Goal: Information Seeking & Learning: Stay updated

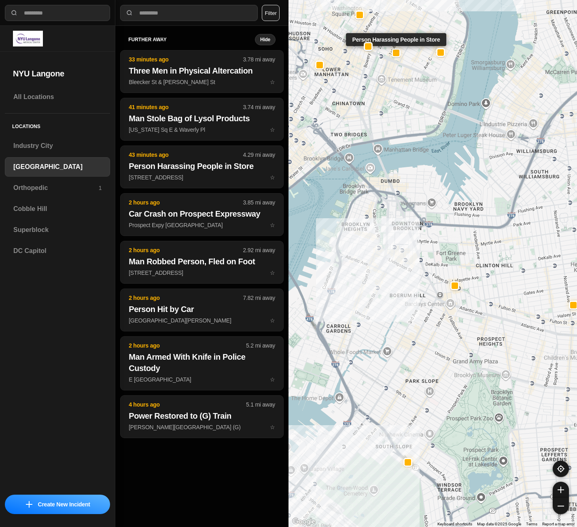
select select "*"
click at [66, 222] on div "Superblock" at bounding box center [57, 229] width 105 height 19
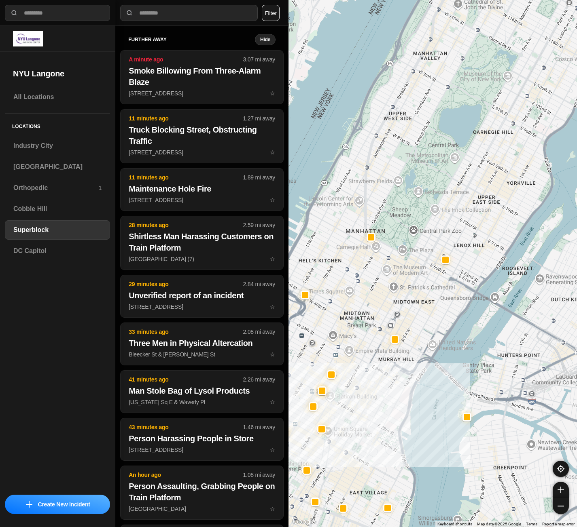
drag, startPoint x: 488, startPoint y: 89, endPoint x: 423, endPoint y: 280, distance: 201.6
click at [423, 280] on div at bounding box center [432, 263] width 288 height 527
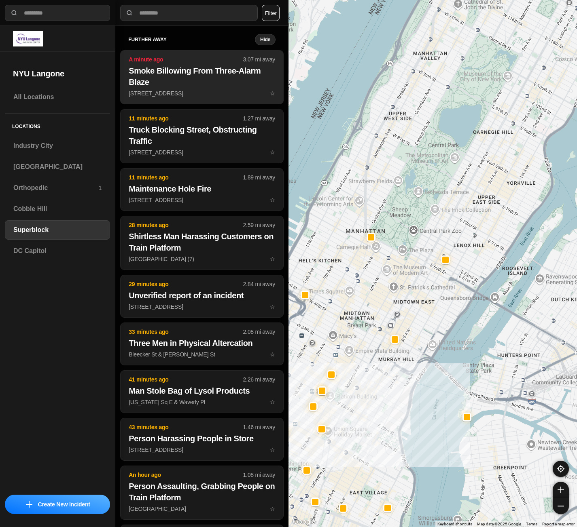
click at [214, 72] on h2 "Smoke Billowing From Three-Alarm Blaze" at bounding box center [202, 76] width 146 height 23
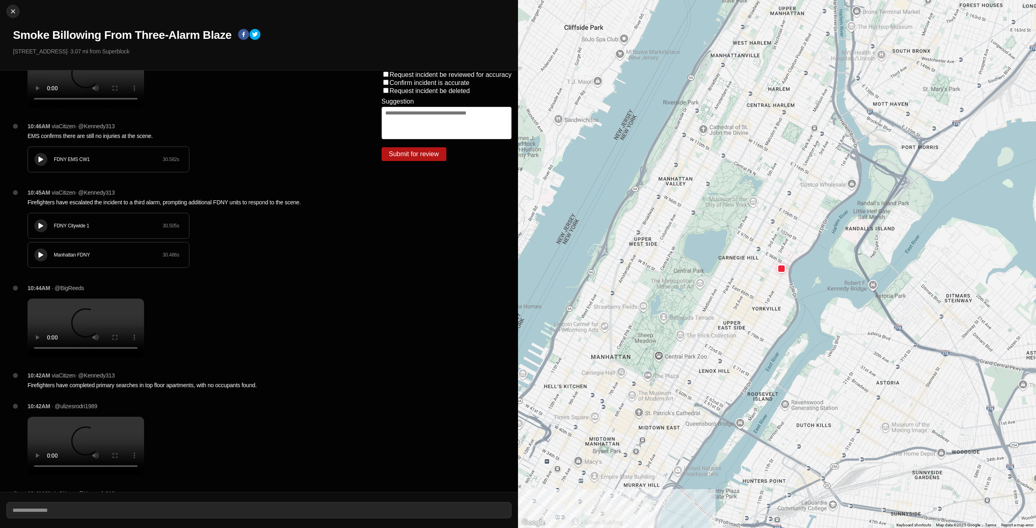
scroll to position [81, 0]
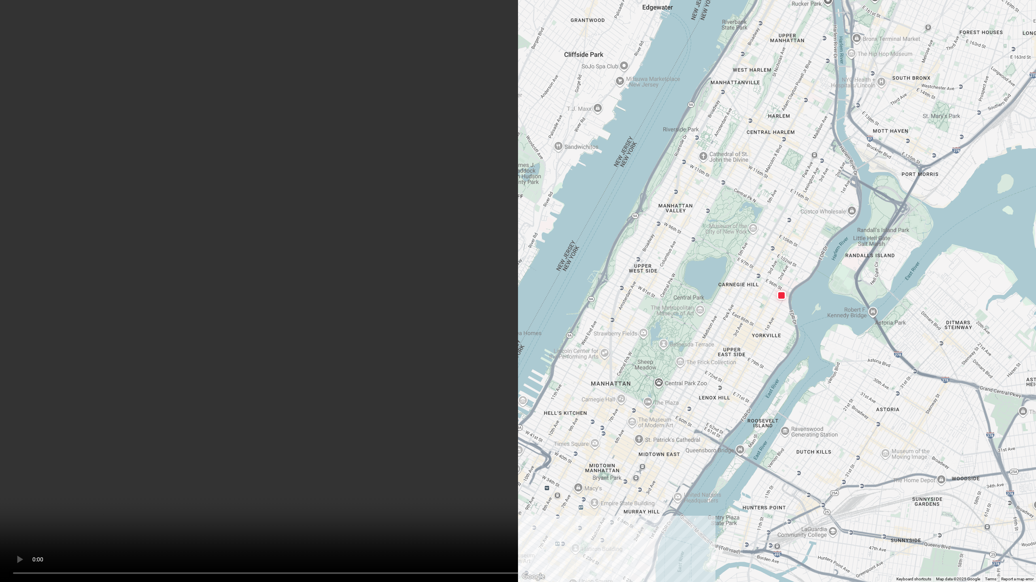
click at [196, 357] on video at bounding box center [518, 291] width 1036 height 582
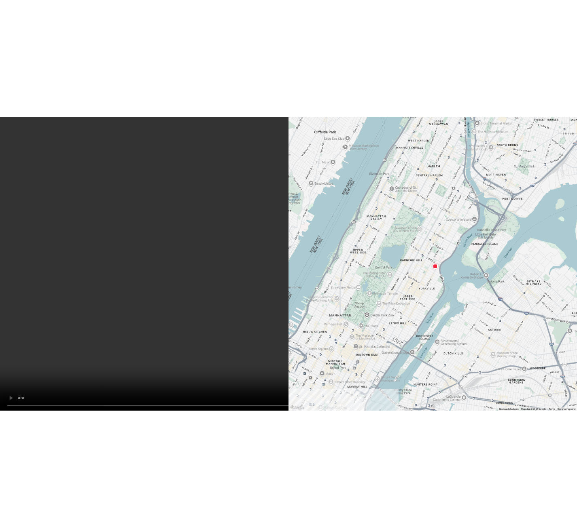
scroll to position [0, 0]
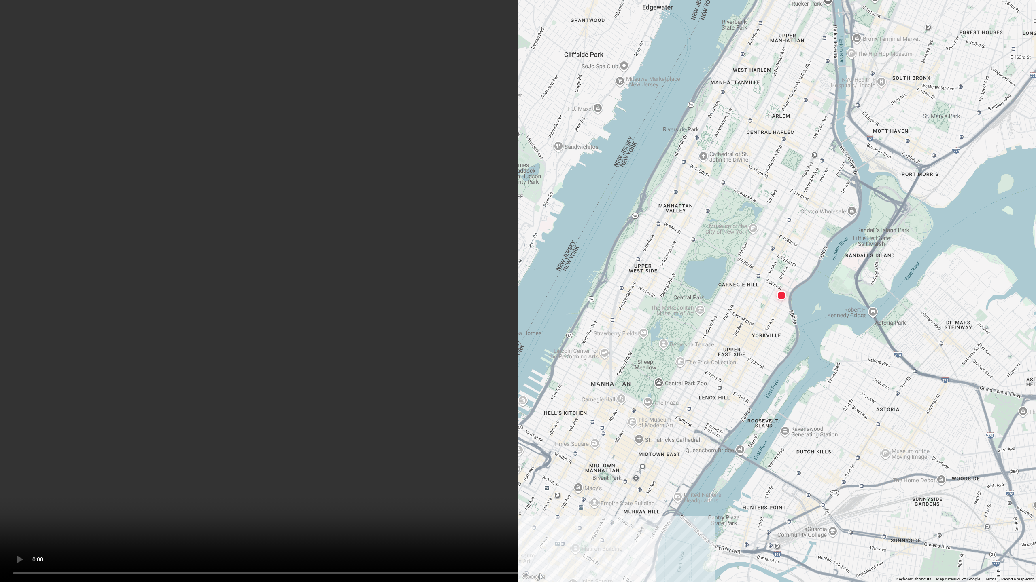
click at [98, 461] on video at bounding box center [518, 291] width 1036 height 582
click at [309, 126] on video at bounding box center [518, 291] width 1036 height 582
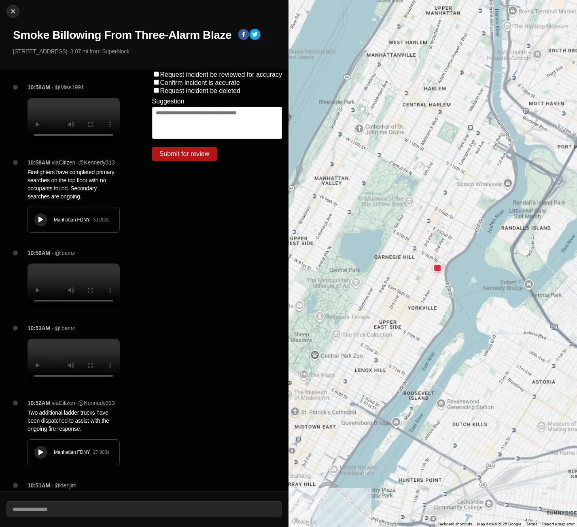
click at [228, 46] on div "Close Smoke Billowing From Three-Alarm Blaze 305 E 95th St · 3.07 mi from Super…" at bounding box center [144, 35] width 288 height 70
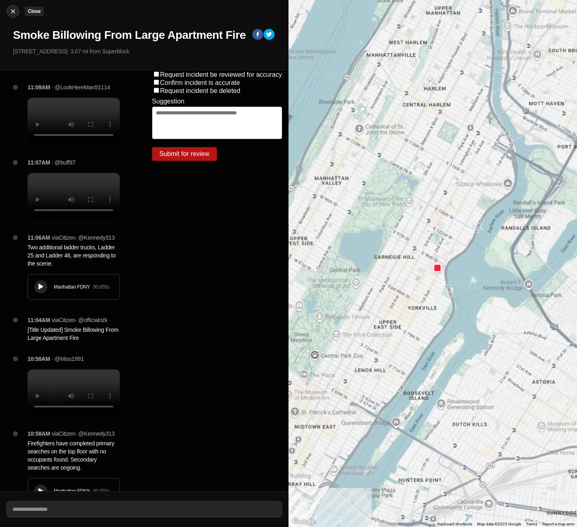
click at [12, 15] on img at bounding box center [13, 11] width 8 height 8
select select "*"
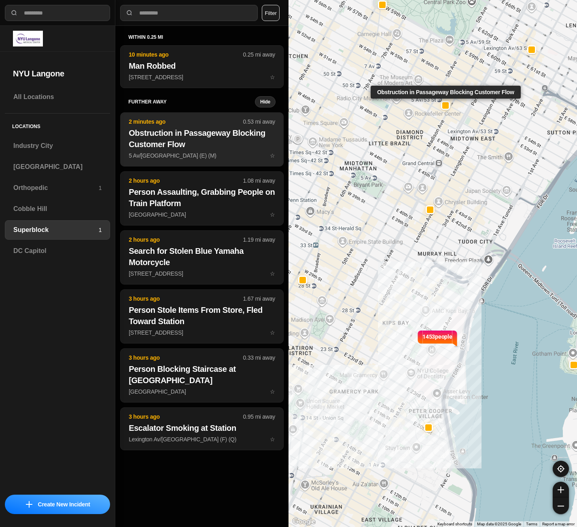
click at [203, 143] on h2 "Obstruction in Passageway Blocking Customer Flow" at bounding box center [202, 138] width 146 height 23
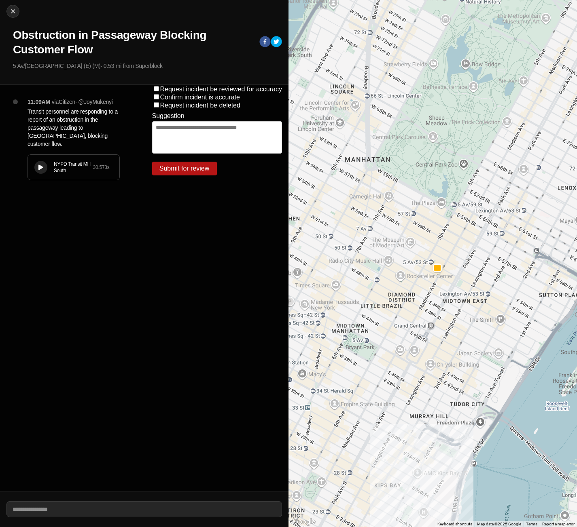
click at [42, 165] on icon at bounding box center [40, 167] width 5 height 5
drag, startPoint x: 74, startPoint y: 172, endPoint x: 29, endPoint y: 167, distance: 45.1
click at [29, 167] on div "NYPD Transit MH South 30.573 s" at bounding box center [73, 167] width 91 height 25
click at [17, 11] on img at bounding box center [13, 11] width 8 height 8
select select "*"
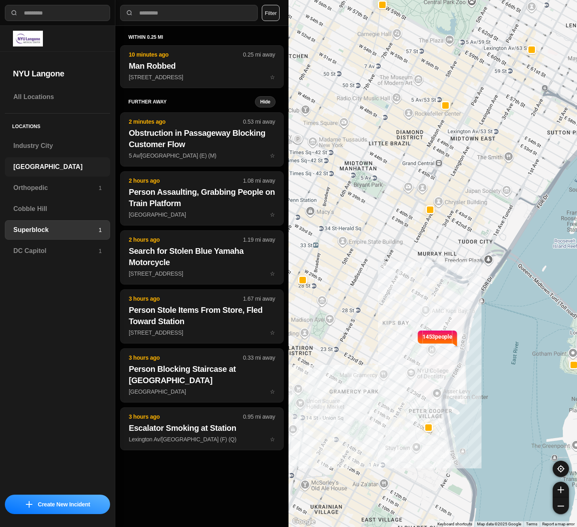
click at [26, 161] on div "[GEOGRAPHIC_DATA]" at bounding box center [57, 166] width 105 height 19
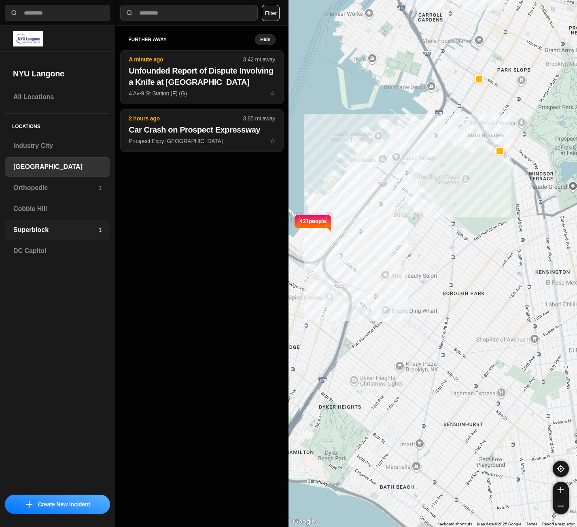
click at [47, 225] on div "Superblock 1" at bounding box center [57, 229] width 105 height 19
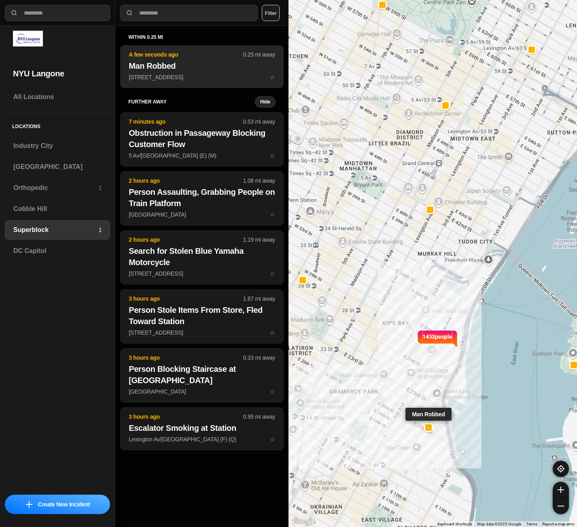
click at [175, 70] on h2 "Man Robbed" at bounding box center [202, 65] width 146 height 11
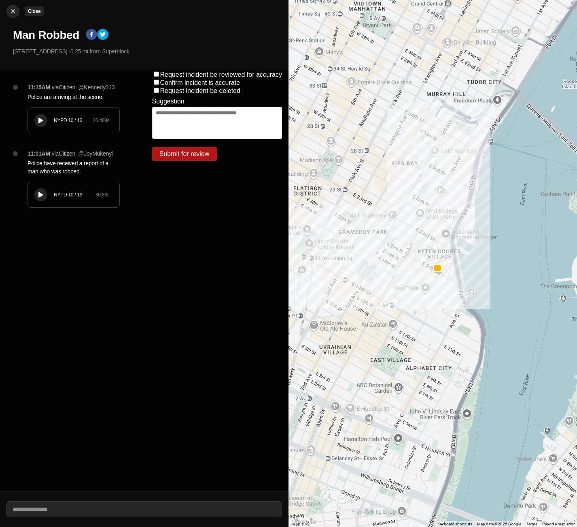
click at [12, 14] on img at bounding box center [13, 11] width 8 height 8
select select "*"
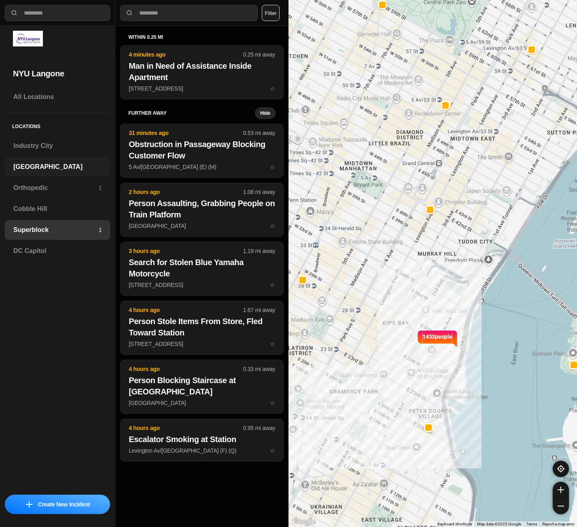
click at [32, 161] on div "[GEOGRAPHIC_DATA]" at bounding box center [57, 166] width 105 height 19
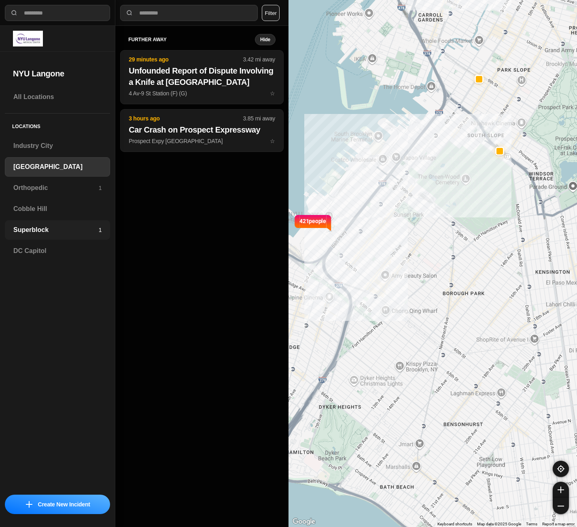
click at [36, 227] on h3 "Superblock" at bounding box center [55, 230] width 85 height 10
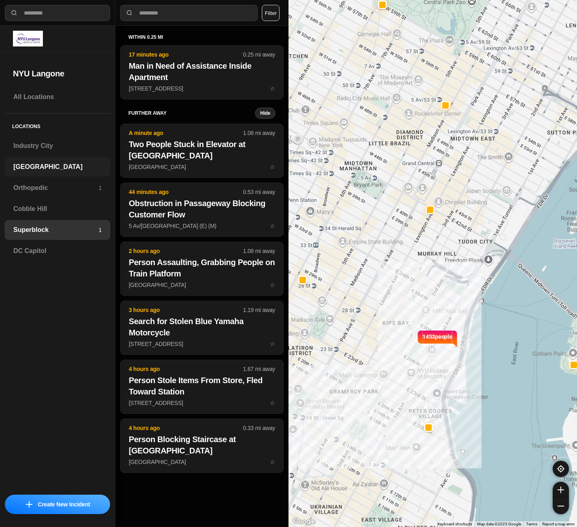
click at [30, 165] on h3 "[GEOGRAPHIC_DATA]" at bounding box center [57, 167] width 88 height 10
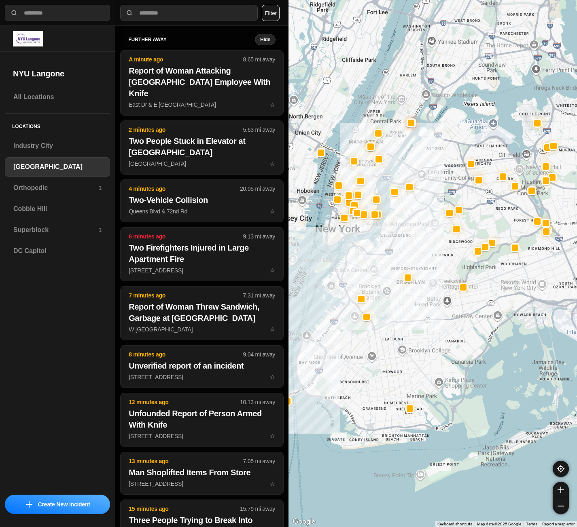
drag, startPoint x: 343, startPoint y: 167, endPoint x: 319, endPoint y: 285, distance: 121.0
click at [319, 285] on div at bounding box center [432, 263] width 288 height 527
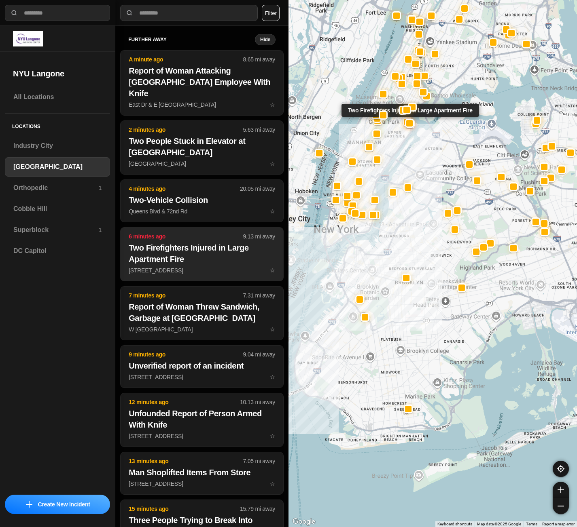
click at [165, 233] on p "6 minutes ago" at bounding box center [186, 237] width 114 height 8
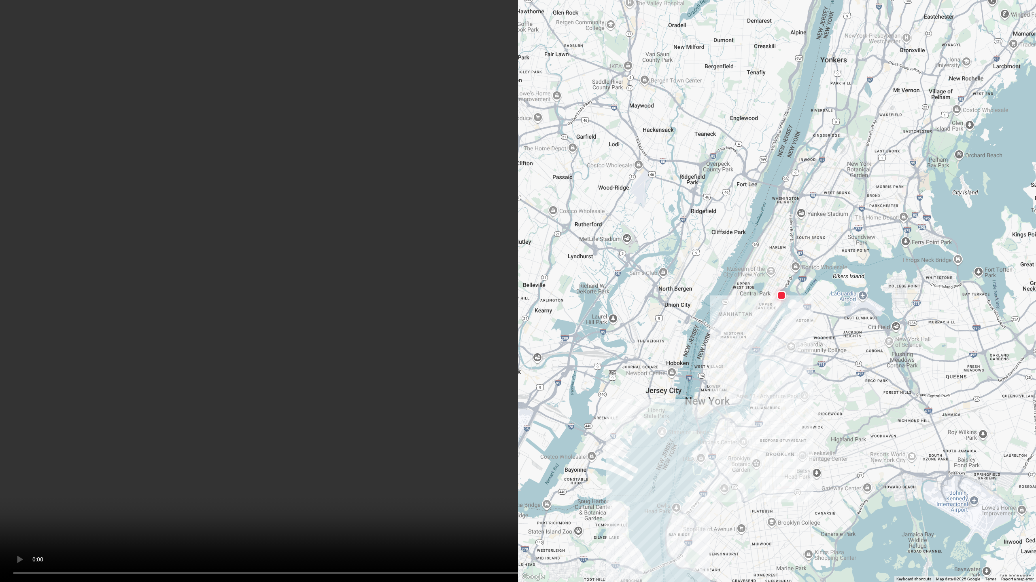
click at [473, 335] on video at bounding box center [518, 291] width 1036 height 582
click at [576, 303] on video at bounding box center [518, 291] width 1036 height 582
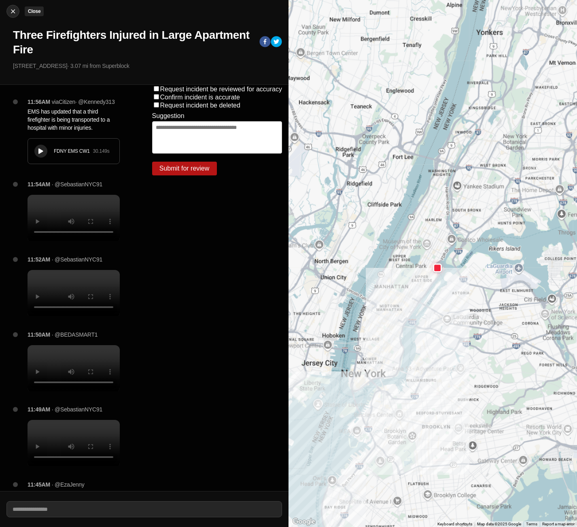
click at [16, 10] on img at bounding box center [13, 11] width 8 height 8
select select "*"
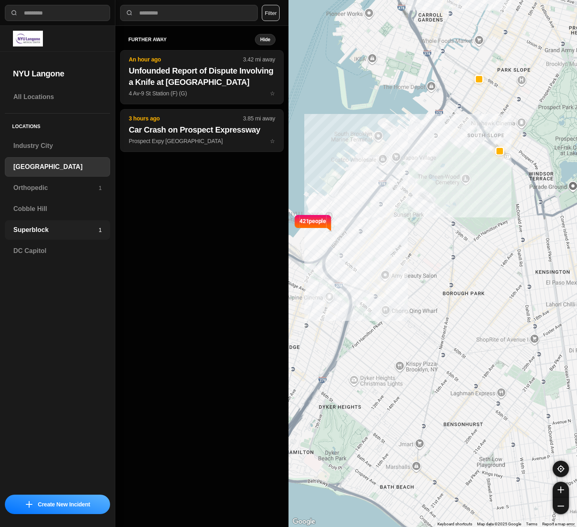
click at [30, 232] on h3 "Superblock" at bounding box center [55, 230] width 85 height 10
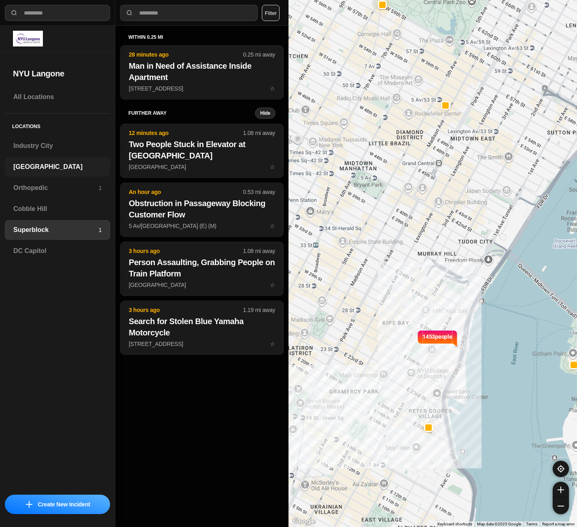
click at [61, 160] on div "[GEOGRAPHIC_DATA]" at bounding box center [57, 166] width 105 height 19
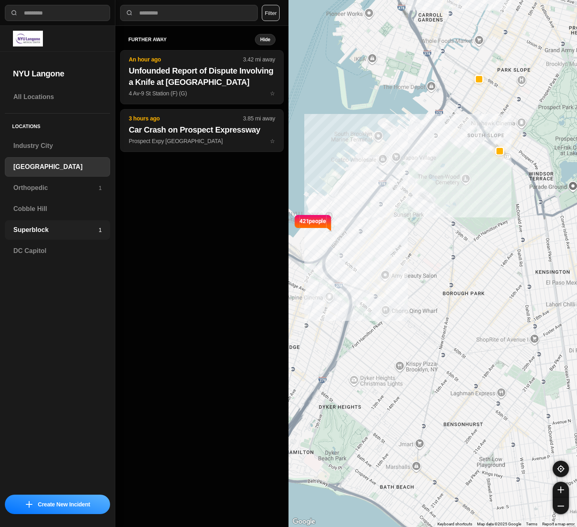
click at [44, 228] on h3 "Superblock" at bounding box center [55, 230] width 85 height 10
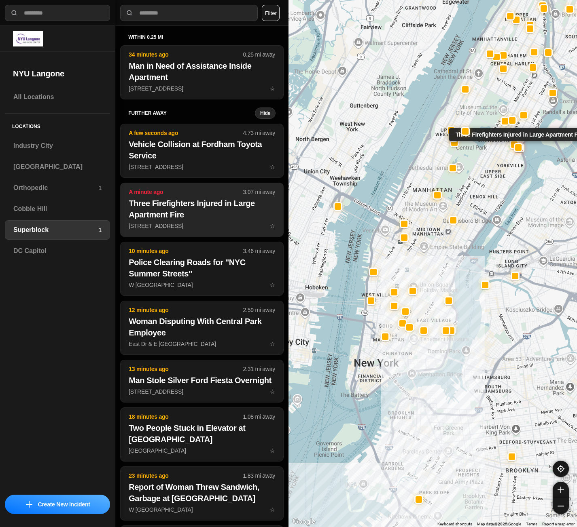
click at [158, 218] on h2 "Three Firefighters Injured in Large Apartment Fire" at bounding box center [202, 209] width 146 height 23
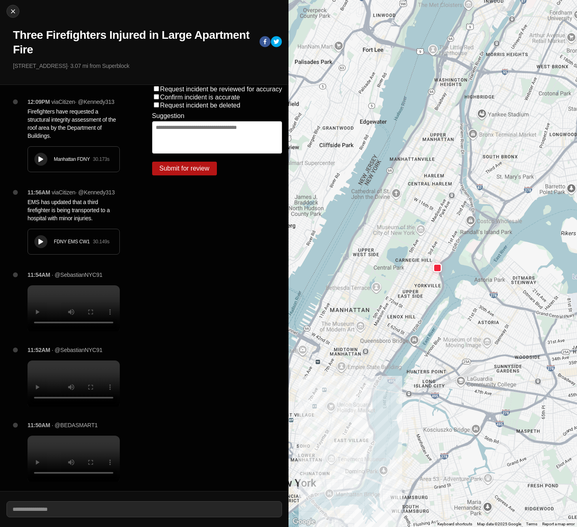
click at [36, 172] on div "Manhattan FDNY 30.173 s" at bounding box center [73, 159] width 91 height 25
click at [15, 10] on img at bounding box center [13, 11] width 8 height 8
select select "*"
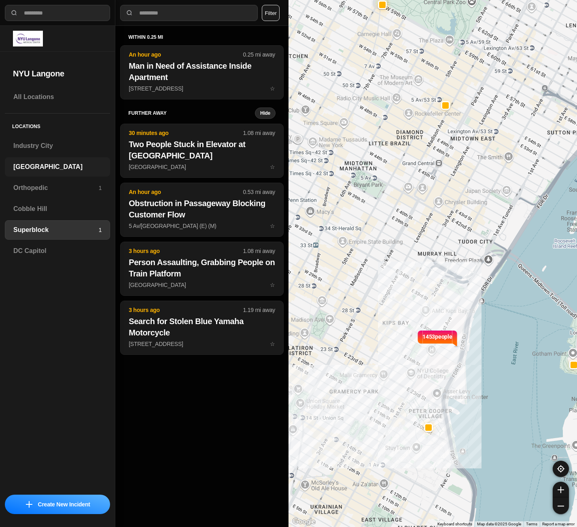
click at [17, 169] on h3 "[GEOGRAPHIC_DATA]" at bounding box center [57, 167] width 88 height 10
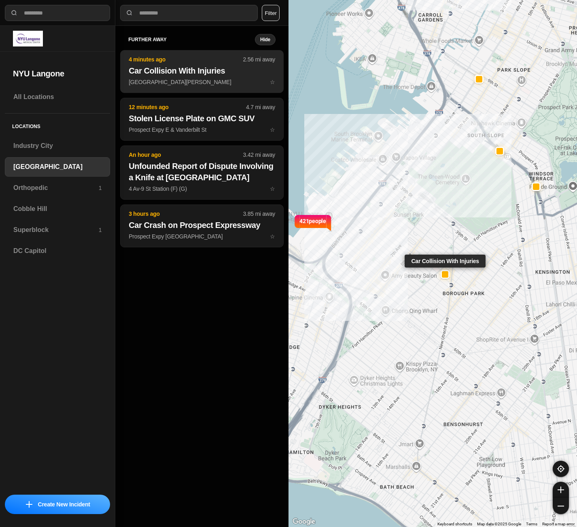
click at [186, 85] on p "[GEOGRAPHIC_DATA][PERSON_NAME] Pkwy ☆" at bounding box center [202, 82] width 146 height 8
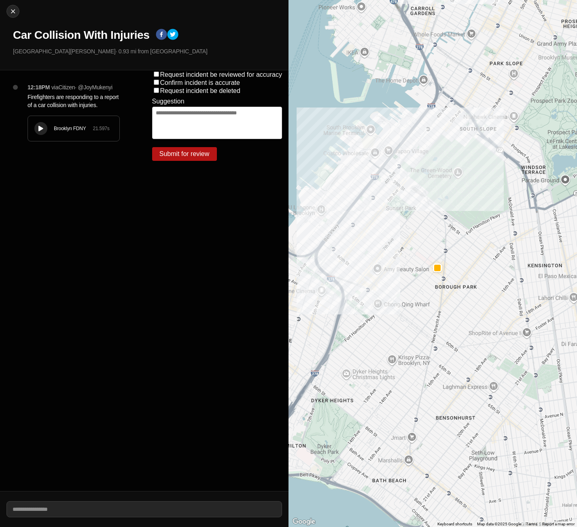
click at [40, 136] on div "Brooklyn FDNY 21.597 s" at bounding box center [73, 128] width 91 height 25
click at [14, 15] on img at bounding box center [13, 11] width 8 height 8
select select "*"
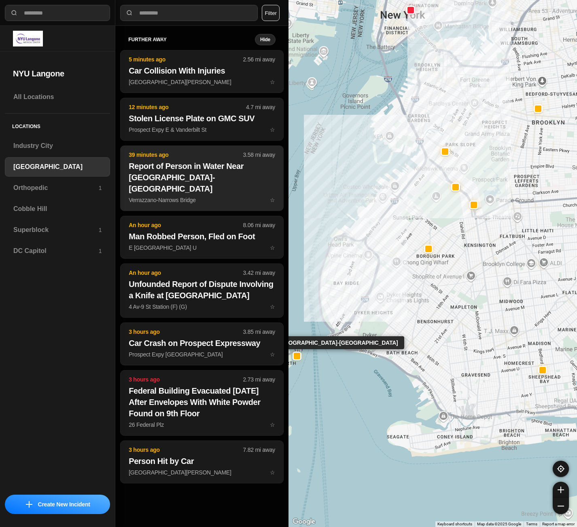
click at [221, 196] on p "Verrazzano-Narrows Bridge ☆" at bounding box center [202, 200] width 146 height 8
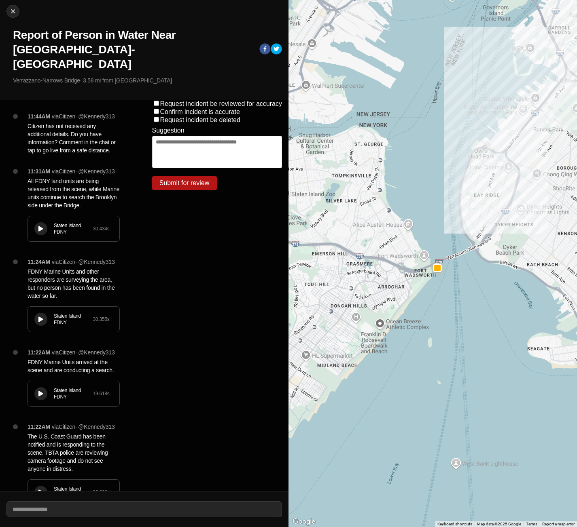
click at [27, 237] on div "11:31AM via Citizen · @ Kennedy313 All FDNY land units are being released from …" at bounding box center [77, 212] width 112 height 91
click at [40, 232] on icon at bounding box center [40, 229] width 5 height 5
click at [13, 11] on img at bounding box center [13, 11] width 8 height 8
select select "*"
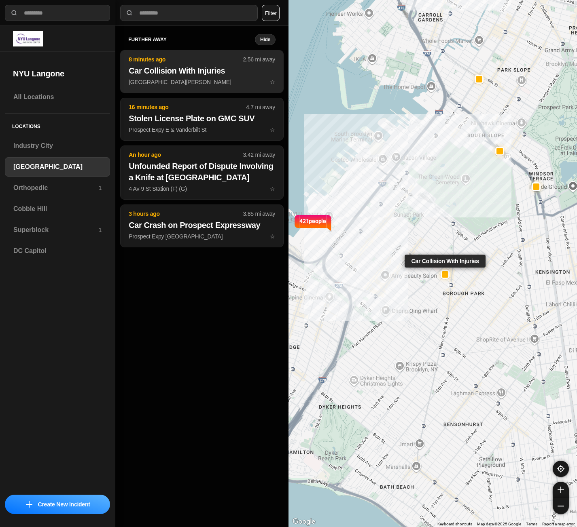
click at [151, 81] on p "[GEOGRAPHIC_DATA][PERSON_NAME] Pkwy ☆" at bounding box center [202, 82] width 146 height 8
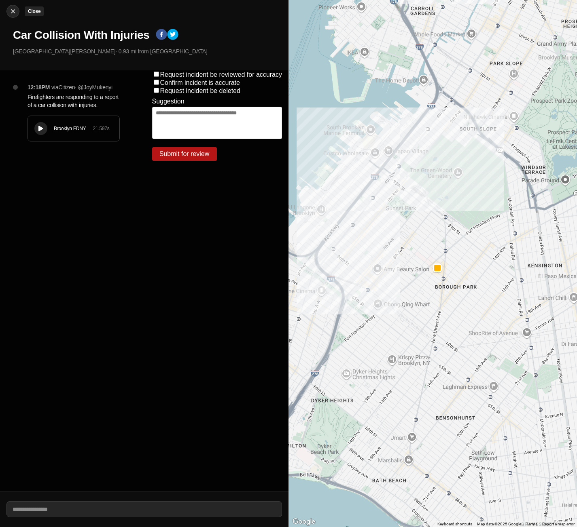
click at [7, 8] on div "Close Car Collision With Injuries [GEOGRAPHIC_DATA][PERSON_NAME] · 0.93 mi from…" at bounding box center [144, 35] width 288 height 70
click at [15, 13] on img at bounding box center [13, 11] width 8 height 8
select select "*"
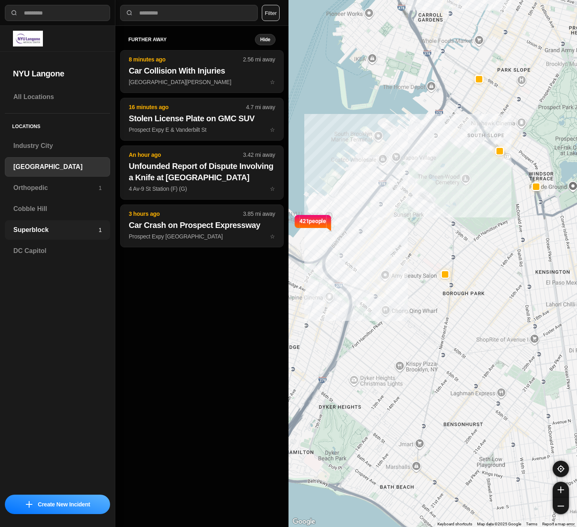
click at [38, 231] on h3 "Superblock" at bounding box center [55, 230] width 85 height 10
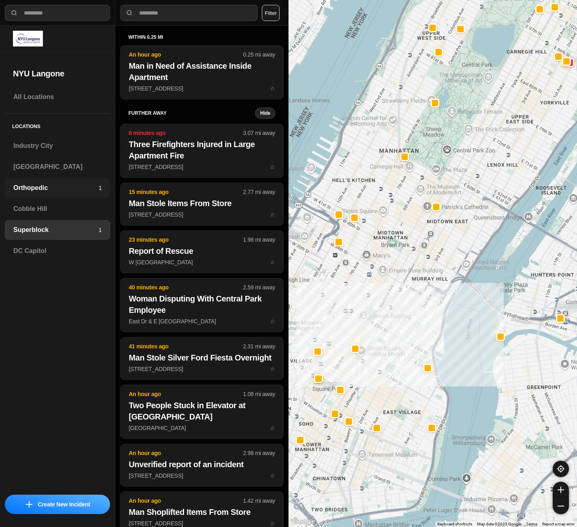
click at [62, 184] on h3 "Orthopedic" at bounding box center [55, 188] width 85 height 10
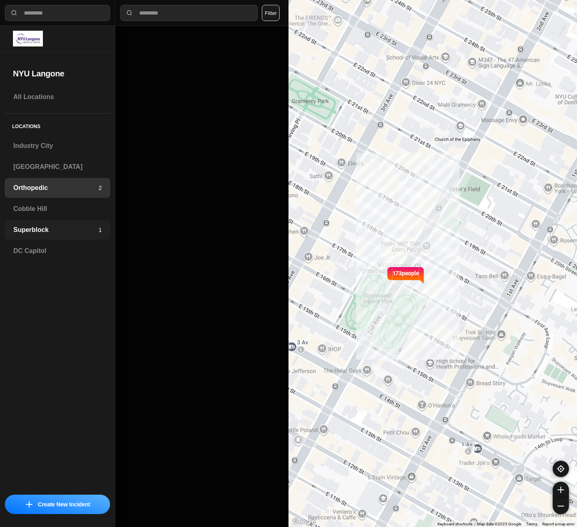
click at [28, 222] on div "Superblock 1" at bounding box center [57, 229] width 105 height 19
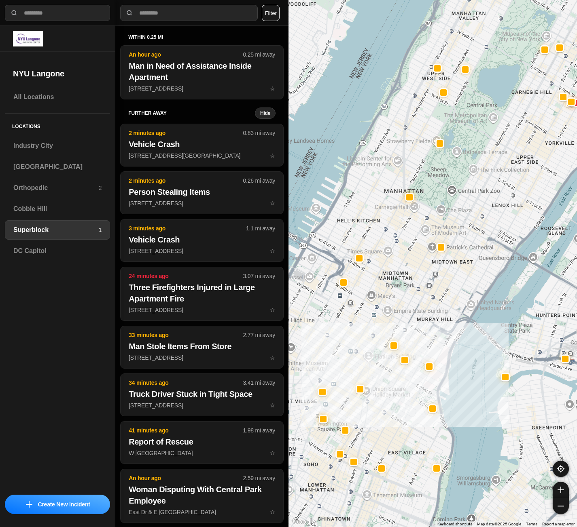
drag, startPoint x: 364, startPoint y: 390, endPoint x: 380, endPoint y: 387, distance: 16.2
click at [380, 387] on div at bounding box center [432, 263] width 288 height 527
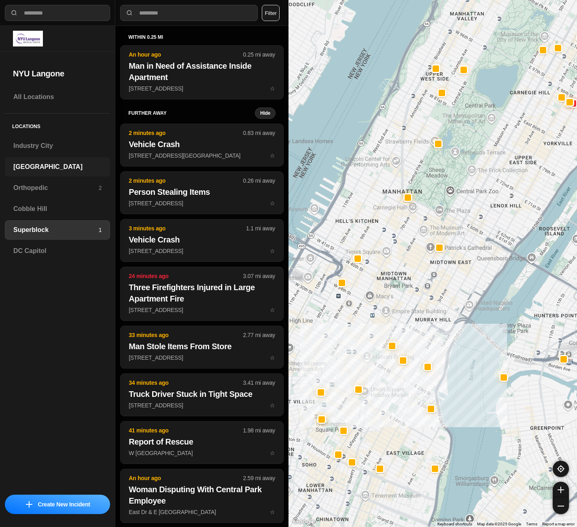
click at [21, 169] on h3 "[GEOGRAPHIC_DATA]" at bounding box center [57, 167] width 88 height 10
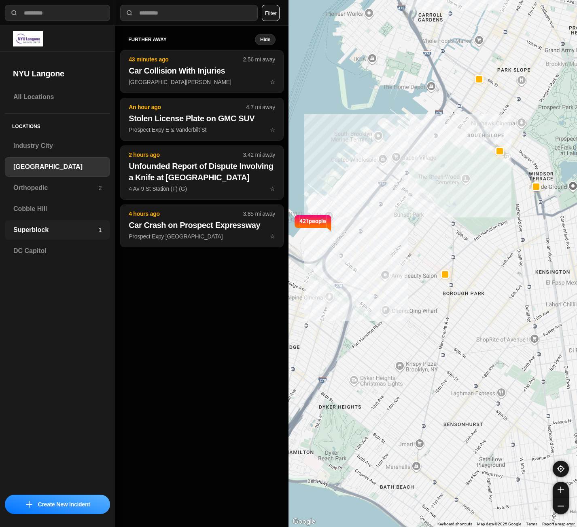
click at [42, 230] on h3 "Superblock" at bounding box center [55, 230] width 85 height 10
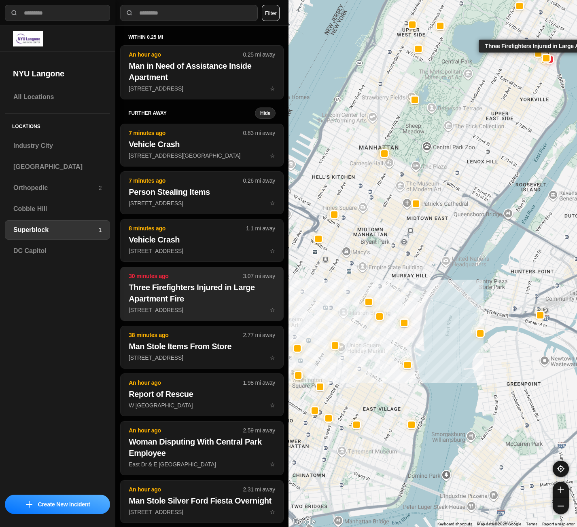
click at [216, 285] on h2 "Three Firefighters Injured in Large Apartment Fire" at bounding box center [202, 293] width 146 height 23
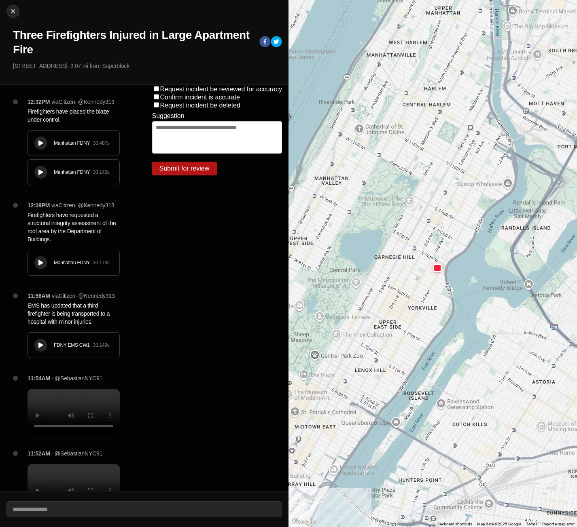
click at [502, 218] on div at bounding box center [432, 263] width 288 height 527
click at [11, 10] on img at bounding box center [13, 11] width 8 height 8
select select "*"
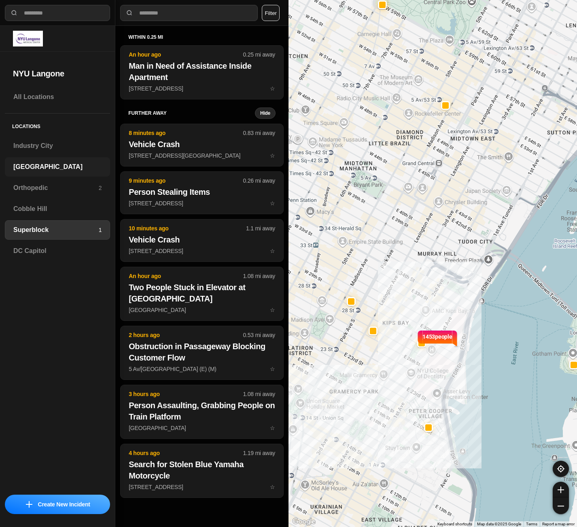
click at [42, 165] on h3 "[GEOGRAPHIC_DATA]" at bounding box center [57, 167] width 88 height 10
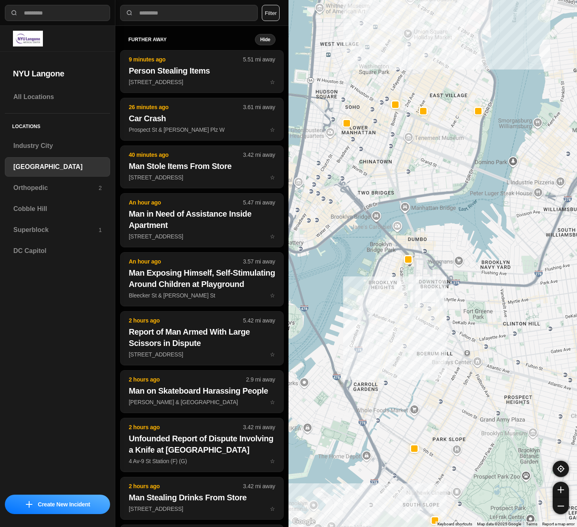
drag, startPoint x: 410, startPoint y: 155, endPoint x: 419, endPoint y: 205, distance: 51.1
click at [419, 205] on div "421 people" at bounding box center [432, 263] width 288 height 527
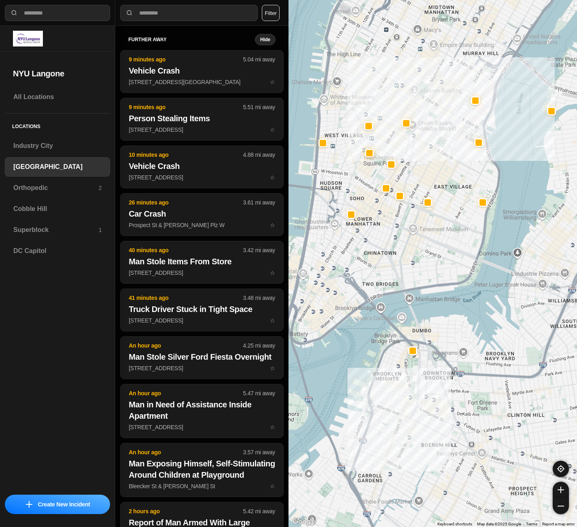
drag, startPoint x: 448, startPoint y: 169, endPoint x: 453, endPoint y: 259, distance: 90.7
click at [453, 259] on div "421 people" at bounding box center [432, 263] width 288 height 527
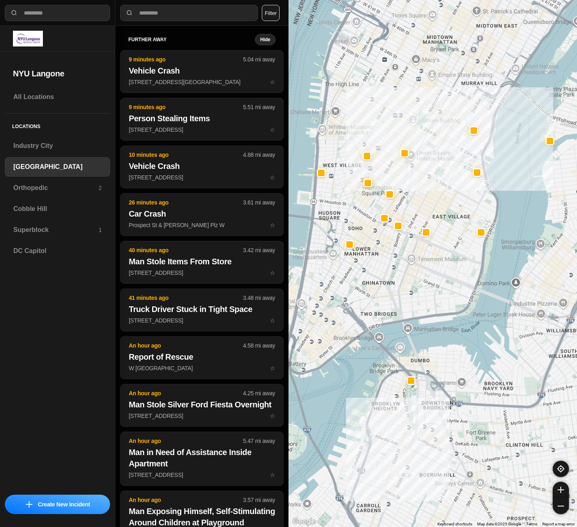
drag, startPoint x: 500, startPoint y: 173, endPoint x: 492, endPoint y: 240, distance: 67.7
click at [492, 240] on div "421 people" at bounding box center [432, 263] width 288 height 527
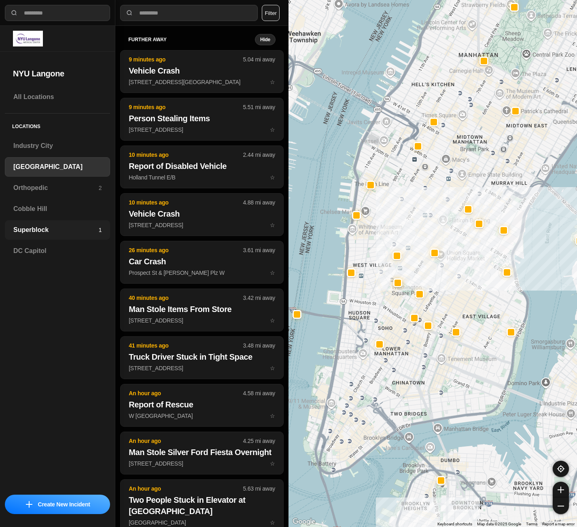
click at [29, 235] on h3 "Superblock" at bounding box center [55, 230] width 85 height 10
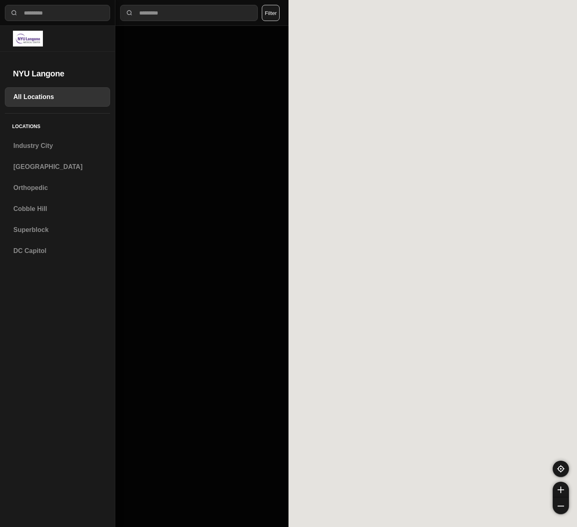
select select "*"
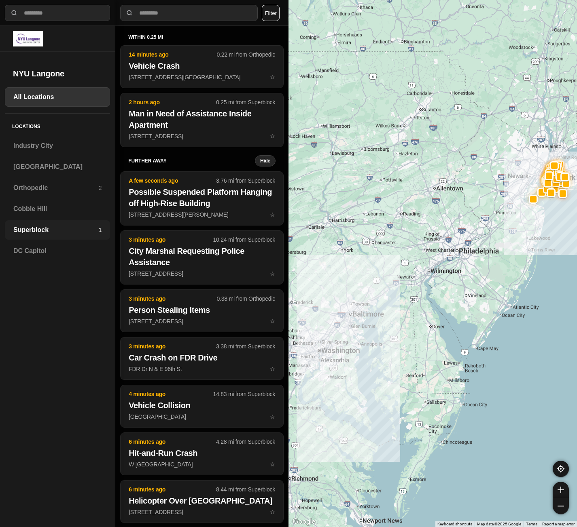
click at [38, 226] on h3 "Superblock" at bounding box center [55, 230] width 85 height 10
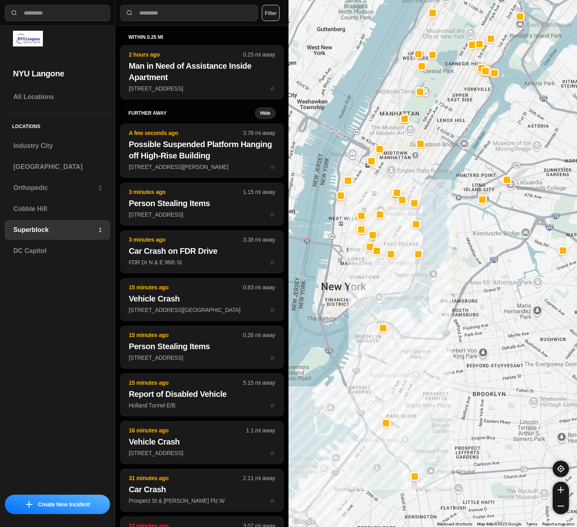
drag, startPoint x: 355, startPoint y: 254, endPoint x: 403, endPoint y: 218, distance: 60.0
click at [403, 218] on div at bounding box center [432, 263] width 288 height 527
click at [61, 169] on h3 "[GEOGRAPHIC_DATA]" at bounding box center [57, 167] width 88 height 10
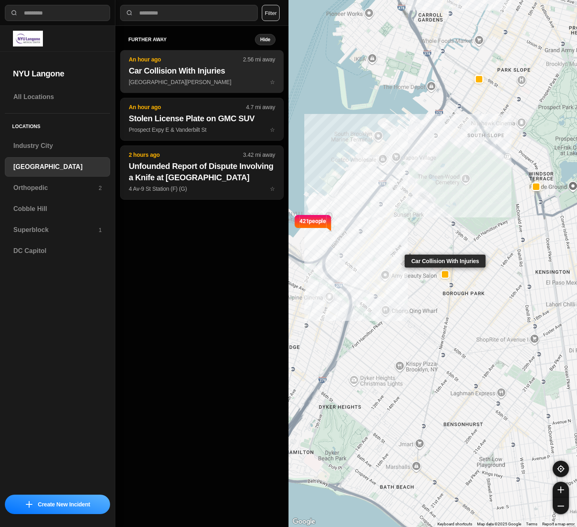
click at [191, 83] on p "[GEOGRAPHIC_DATA][PERSON_NAME] Pkwy ☆" at bounding box center [202, 82] width 146 height 8
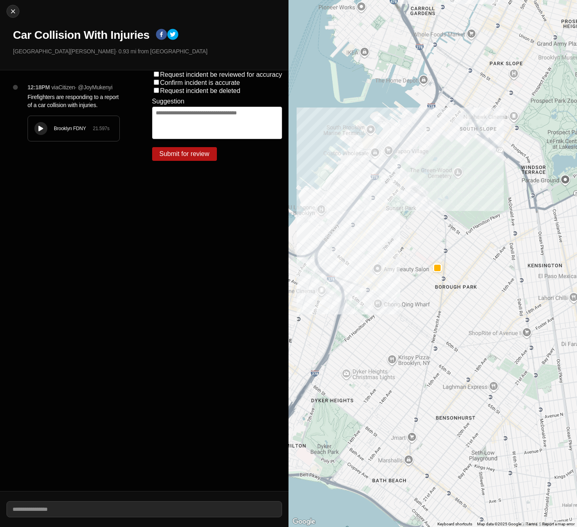
click at [41, 127] on icon at bounding box center [40, 128] width 5 height 5
click at [20, 8] on div "Close Car Collision With Injuries [GEOGRAPHIC_DATA][PERSON_NAME] · 0.93 mi from…" at bounding box center [144, 35] width 288 height 70
click at [15, 15] on img at bounding box center [13, 11] width 8 height 8
select select "*"
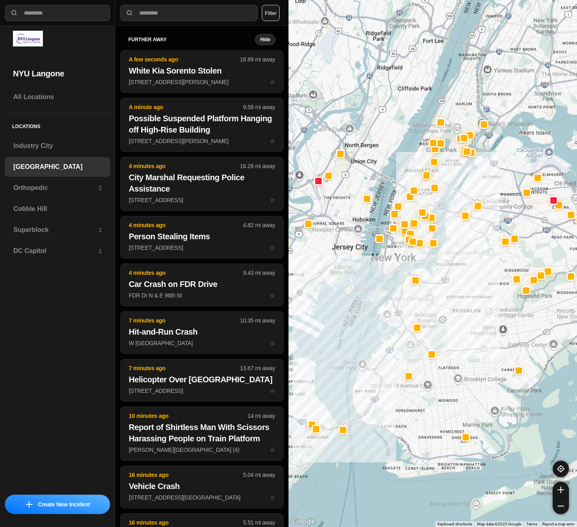
drag, startPoint x: 448, startPoint y: 265, endPoint x: 454, endPoint y: 362, distance: 97.3
click at [454, 362] on div at bounding box center [432, 263] width 288 height 527
click at [319, 181] on div at bounding box center [318, 181] width 6 height 6
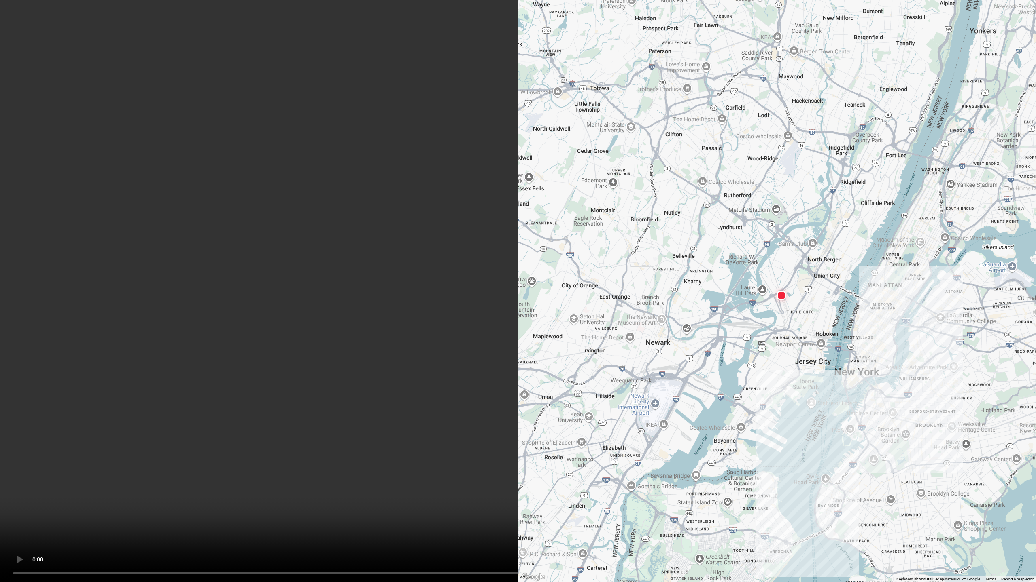
click at [127, 486] on video at bounding box center [518, 291] width 1036 height 582
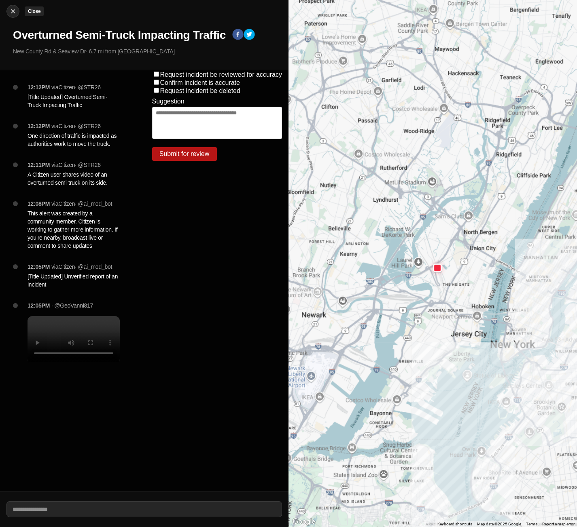
click at [11, 8] on img at bounding box center [13, 11] width 8 height 8
select select "*"
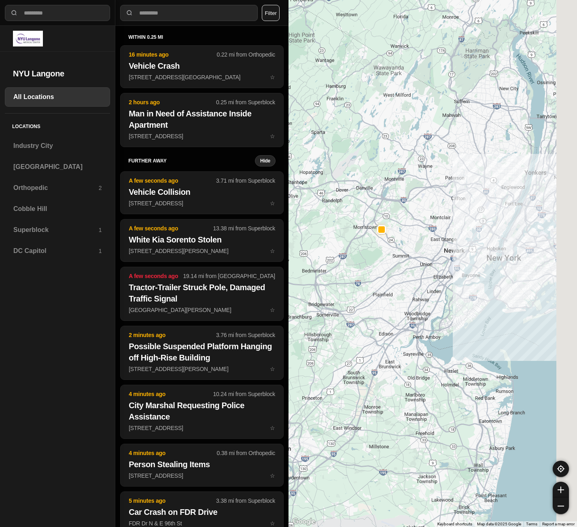
drag, startPoint x: 515, startPoint y: 198, endPoint x: 318, endPoint y: 379, distance: 267.4
click at [317, 379] on div at bounding box center [432, 263] width 288 height 527
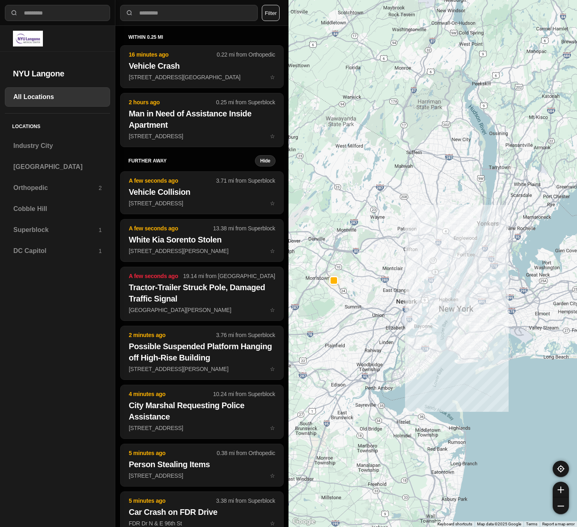
drag, startPoint x: 483, startPoint y: 311, endPoint x: 431, endPoint y: 344, distance: 61.4
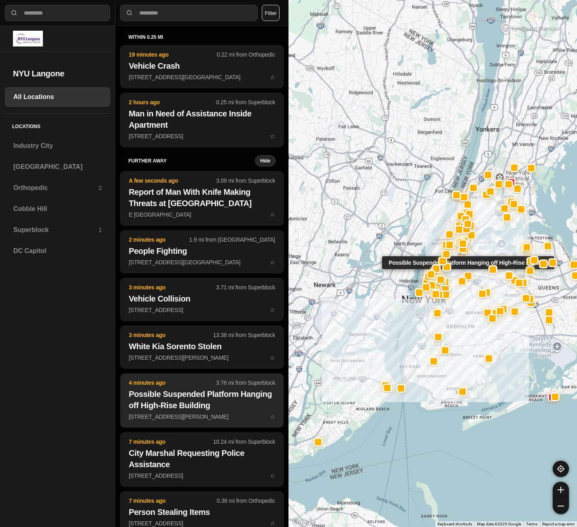
click at [146, 407] on h2 "Possible Suspended Platform Hanging off High-Rise Building" at bounding box center [202, 400] width 146 height 23
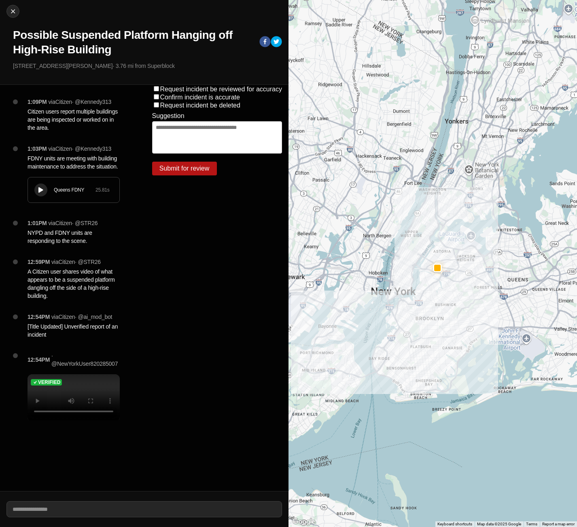
click at [37, 191] on div at bounding box center [41, 190] width 8 height 6
click at [42, 194] on button at bounding box center [40, 190] width 13 height 13
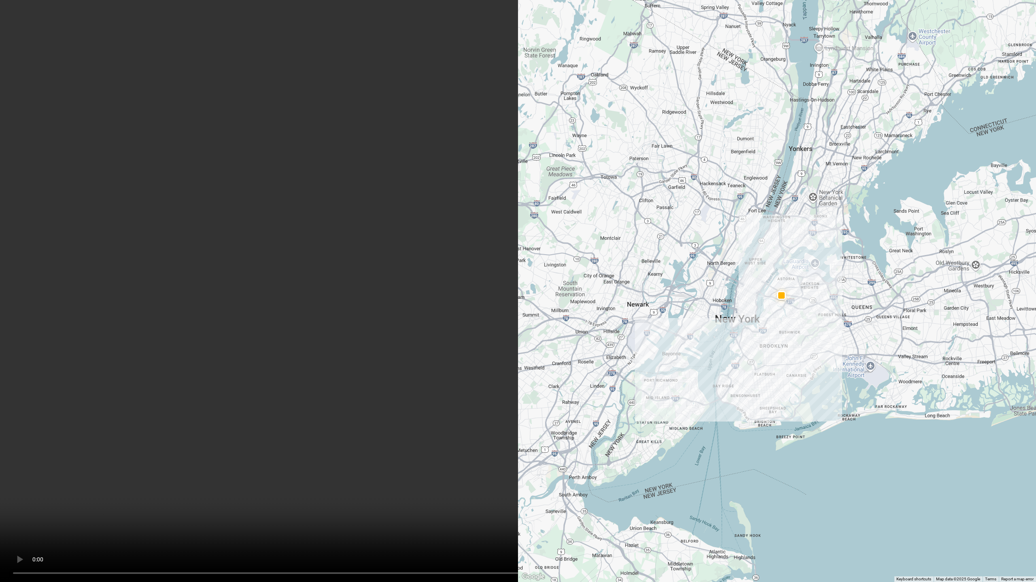
click at [468, 292] on video at bounding box center [518, 291] width 1036 height 582
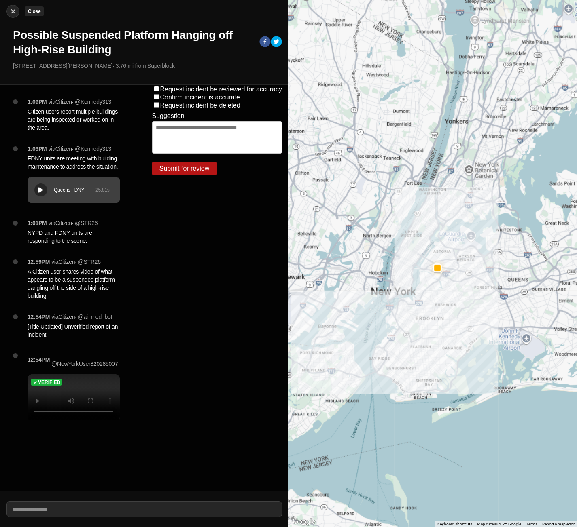
click at [7, 14] on div at bounding box center [13, 11] width 12 height 8
select select "*"
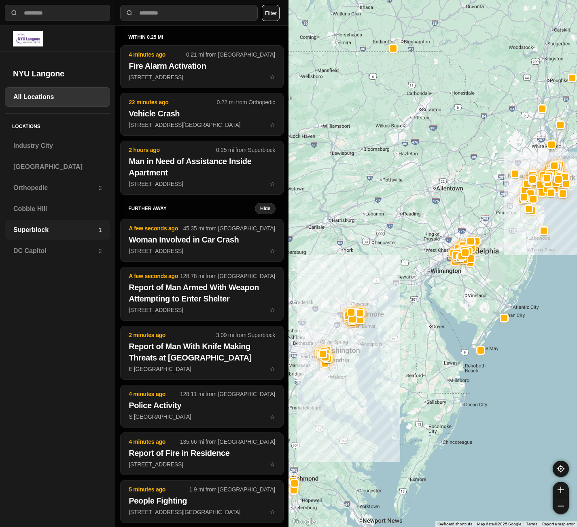
click at [24, 227] on h3 "Superblock" at bounding box center [55, 230] width 85 height 10
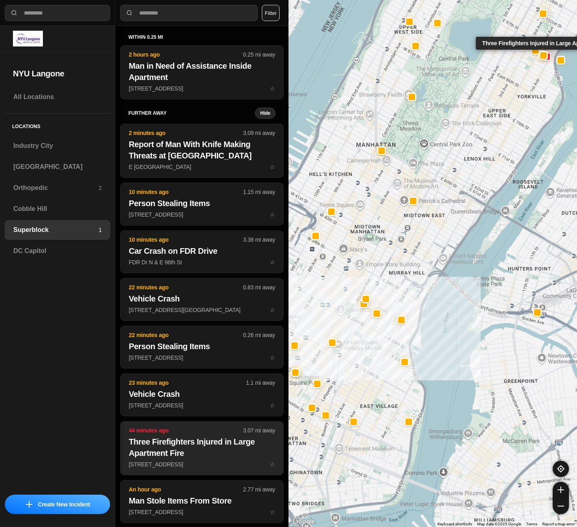
click at [199, 452] on h2 "Three Firefighters Injured in Large Apartment Fire" at bounding box center [202, 447] width 146 height 23
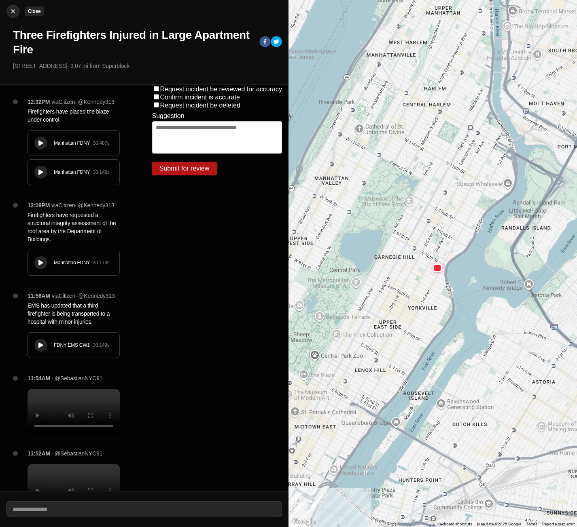
click at [16, 12] on img at bounding box center [13, 11] width 8 height 8
select select "*"
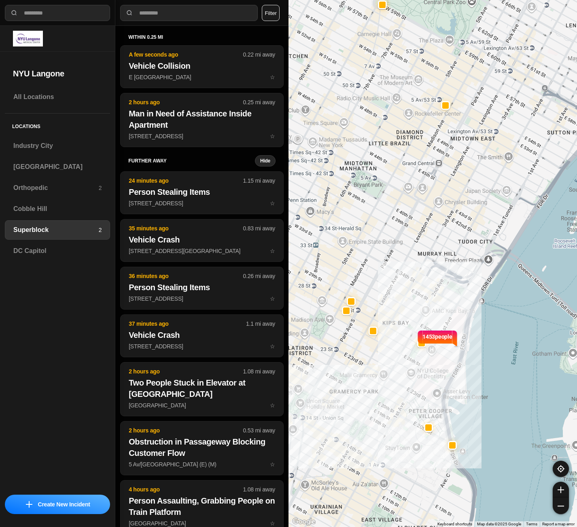
click at [138, 36] on h5 "within 0.25 mi" at bounding box center [201, 37] width 147 height 6
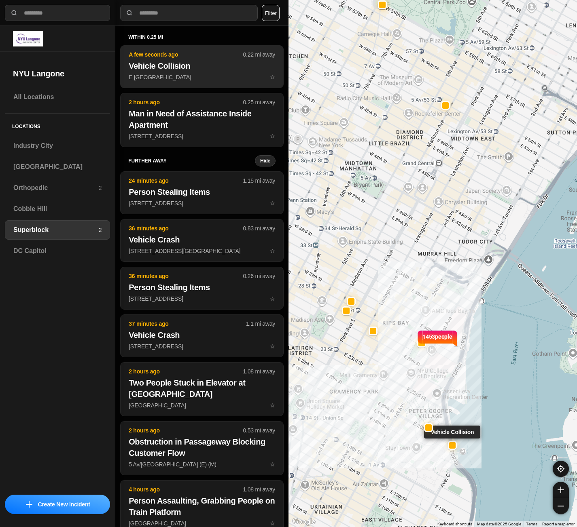
click at [153, 75] on p "E 20th St & Avenue C ☆" at bounding box center [202, 77] width 146 height 8
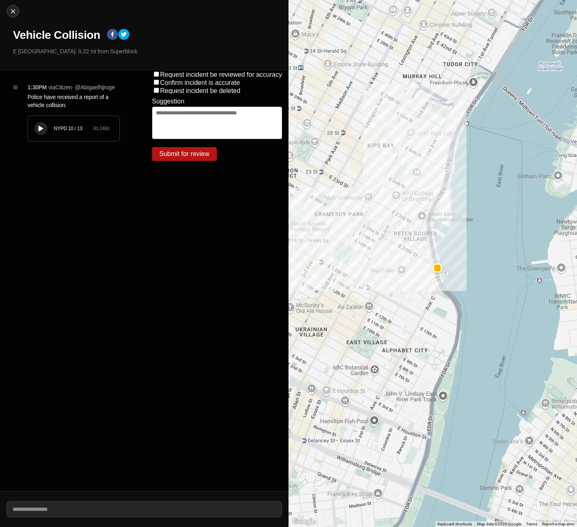
click at [40, 130] on icon at bounding box center [40, 128] width 5 height 5
click at [167, 293] on div "Request incident be reviewed for accuracy Confirm incident is accurate Request …" at bounding box center [217, 280] width 143 height 421
click at [13, 12] on img at bounding box center [13, 11] width 8 height 8
select select "*"
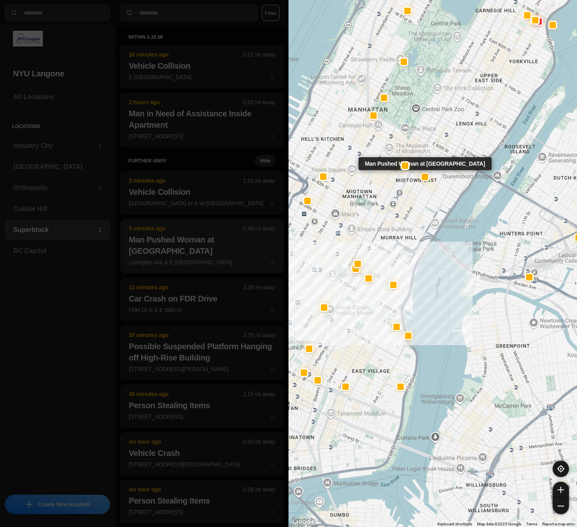
click at [214, 258] on p "Lexington Ave & E 53rd St ☆" at bounding box center [202, 262] width 146 height 8
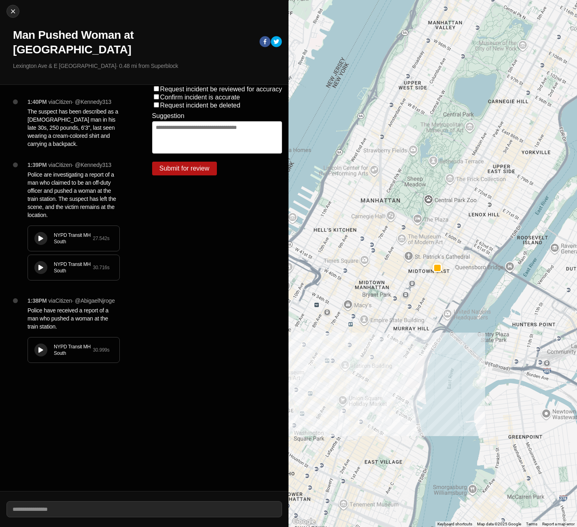
click at [44, 344] on button at bounding box center [40, 350] width 13 height 13
click at [200, 268] on div "Request incident be reviewed for accuracy Confirm incident is accurate Request …" at bounding box center [217, 288] width 143 height 407
click at [35, 261] on button at bounding box center [40, 267] width 13 height 13
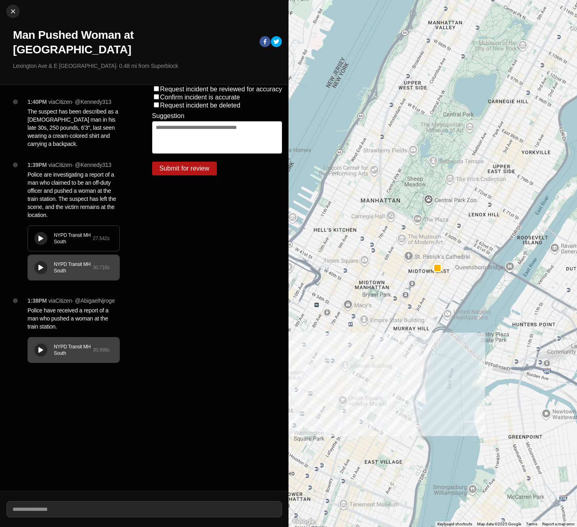
click at [34, 226] on div "NYPD Transit MH South 27.542 s" at bounding box center [73, 238] width 91 height 25
click at [10, 9] on img at bounding box center [13, 11] width 8 height 8
select select "*"
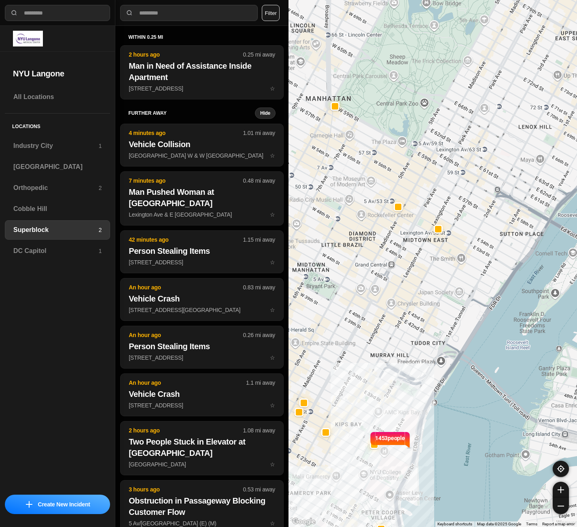
drag, startPoint x: 396, startPoint y: 246, endPoint x: 357, endPoint y: 333, distance: 96.1
click at [357, 333] on div "1453 people" at bounding box center [432, 263] width 288 height 527
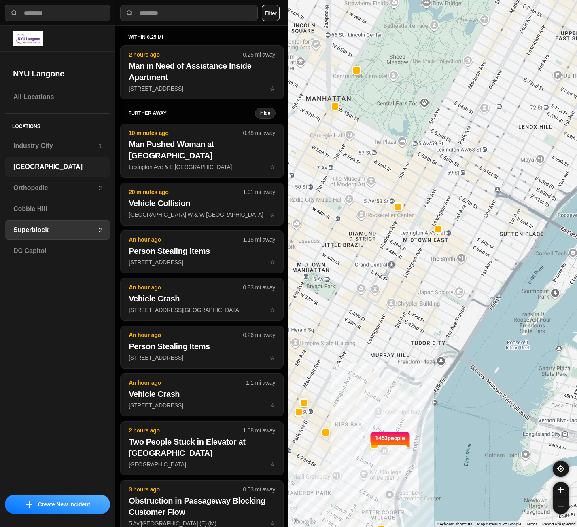
click at [26, 169] on h3 "[GEOGRAPHIC_DATA]" at bounding box center [57, 167] width 88 height 10
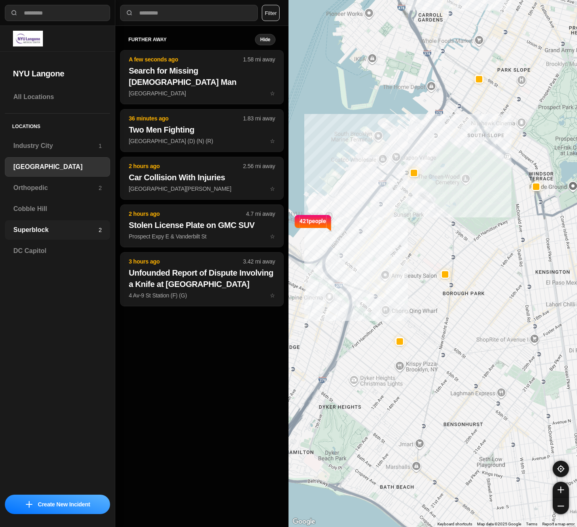
click at [37, 227] on h3 "Superblock" at bounding box center [55, 230] width 85 height 10
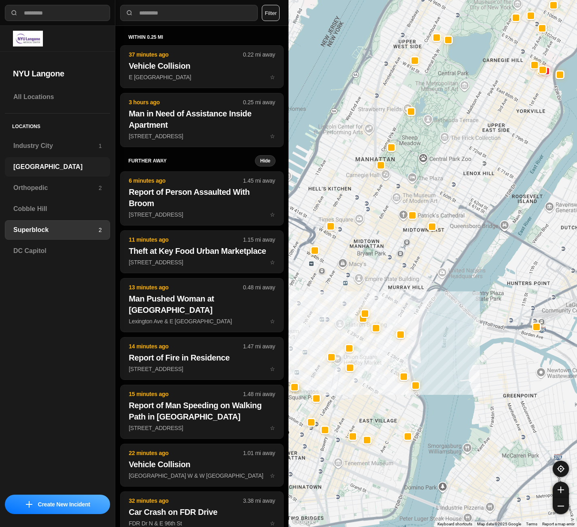
click at [27, 164] on h3 "[GEOGRAPHIC_DATA]" at bounding box center [57, 167] width 88 height 10
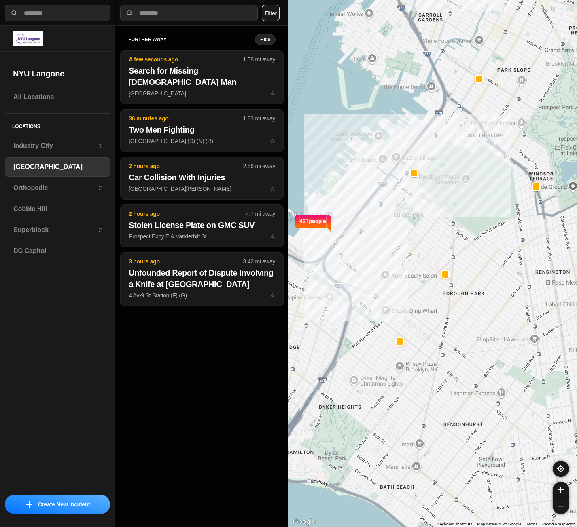
click at [184, 374] on div "further away Hide A few seconds ago 1.58 mi away Search for Missing 72-Year-Old…" at bounding box center [201, 277] width 173 height 502
click at [191, 362] on div "further away Hide A few seconds ago 1.58 mi away Search for Missing 72-Year-Old…" at bounding box center [201, 277] width 173 height 502
